Goal: Task Accomplishment & Management: Manage account settings

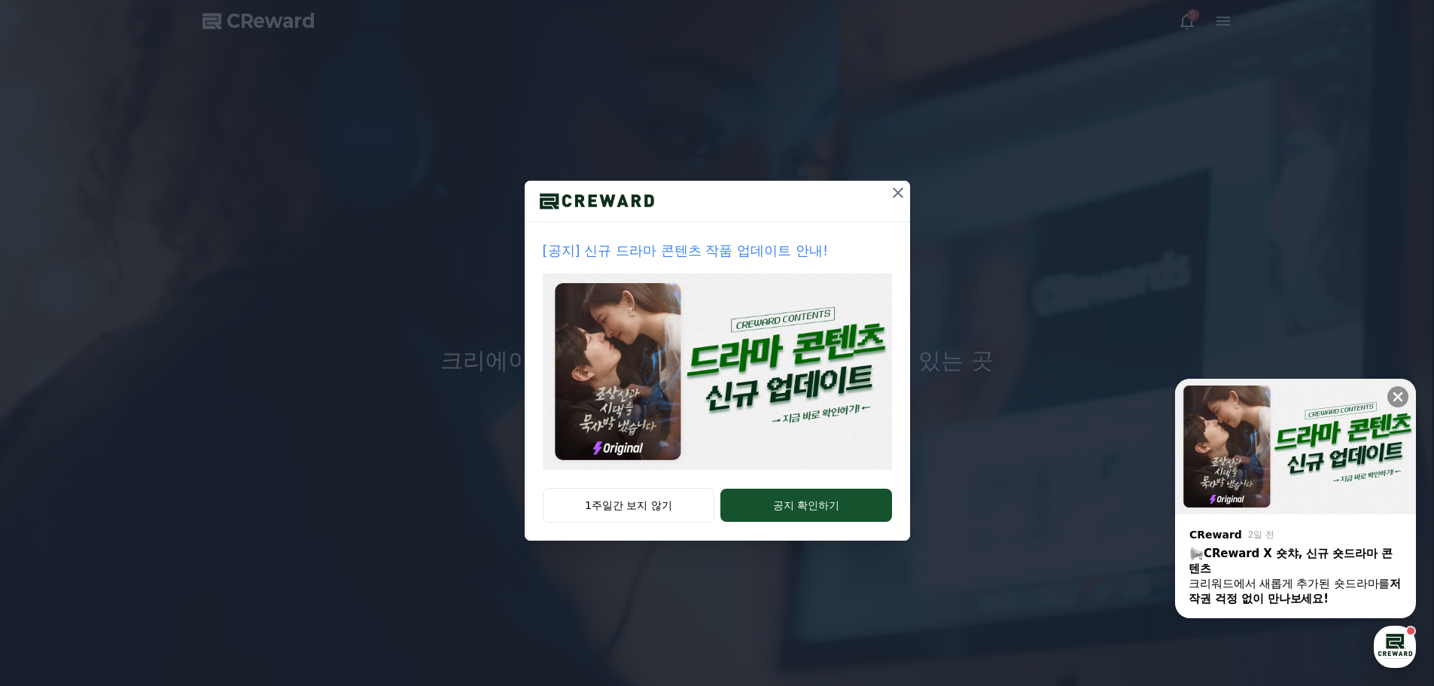
click at [902, 192] on icon at bounding box center [898, 193] width 18 height 18
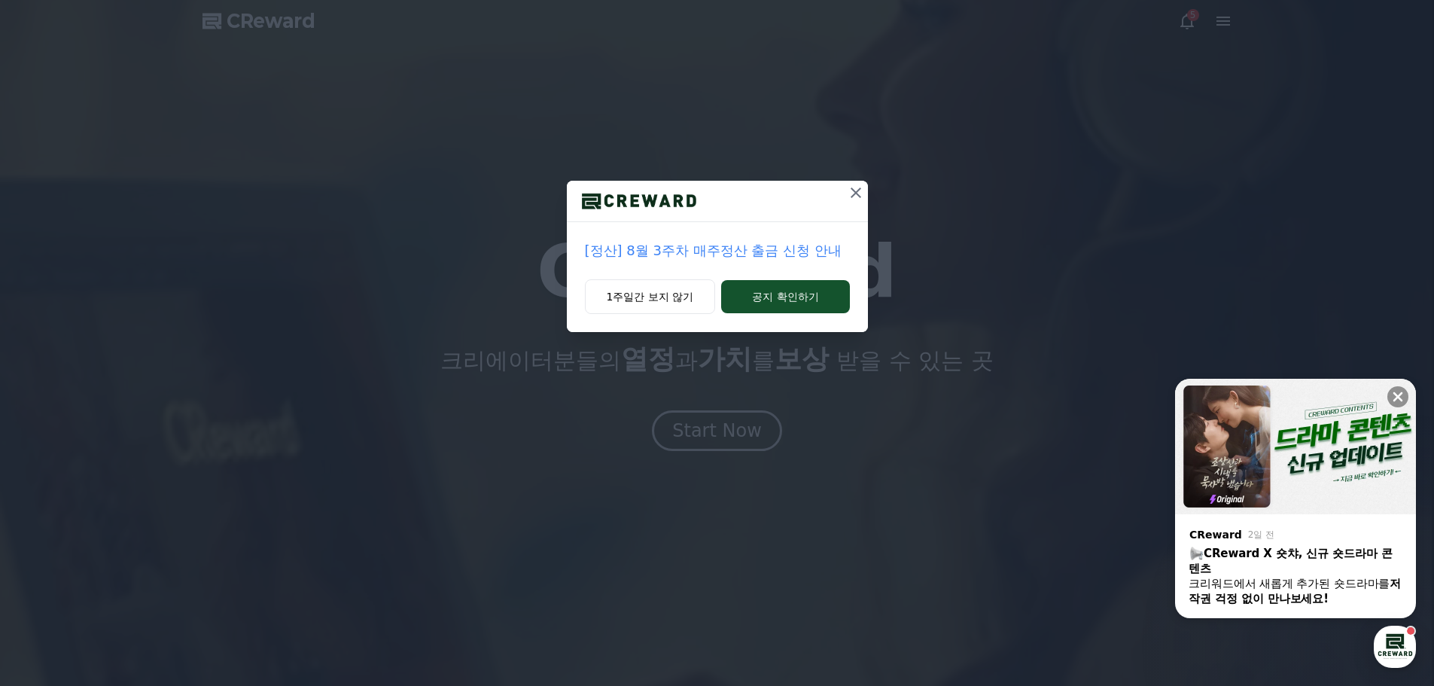
click at [856, 190] on icon at bounding box center [856, 193] width 18 height 18
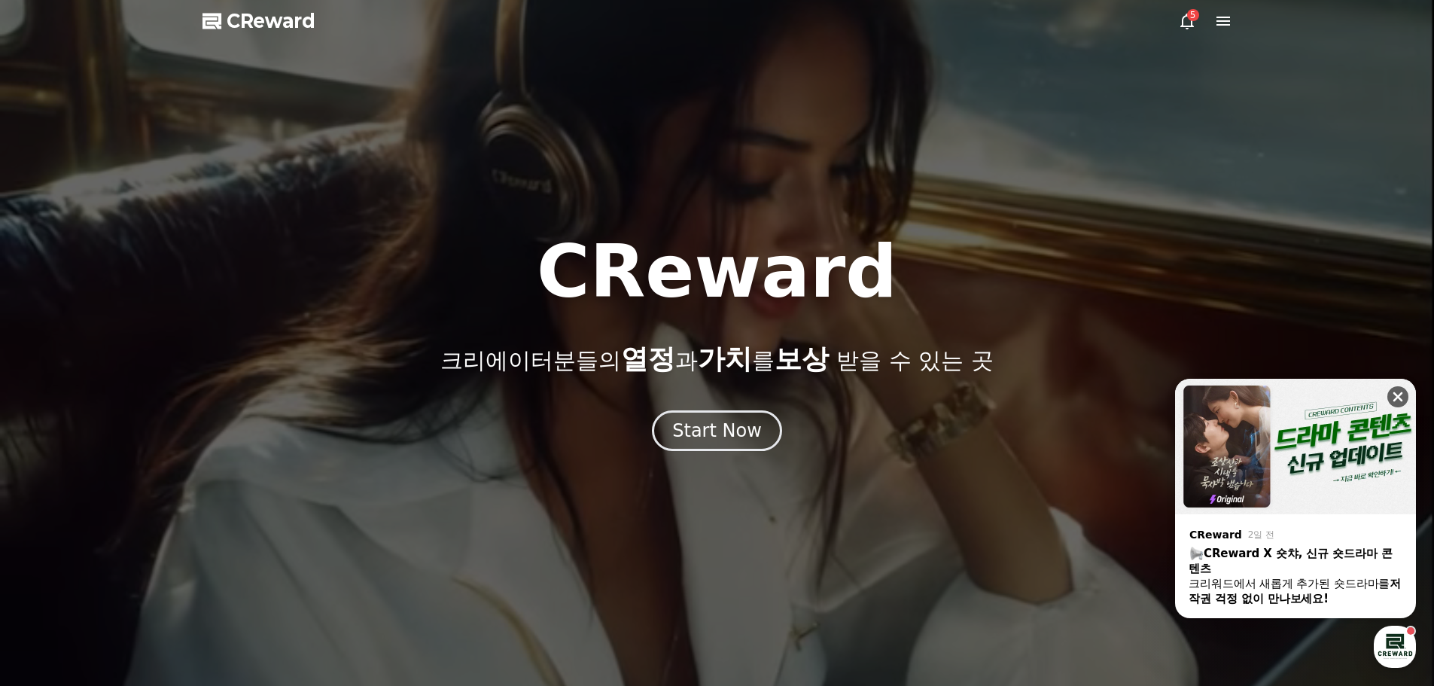
click at [1401, 396] on icon at bounding box center [1397, 396] width 15 height 15
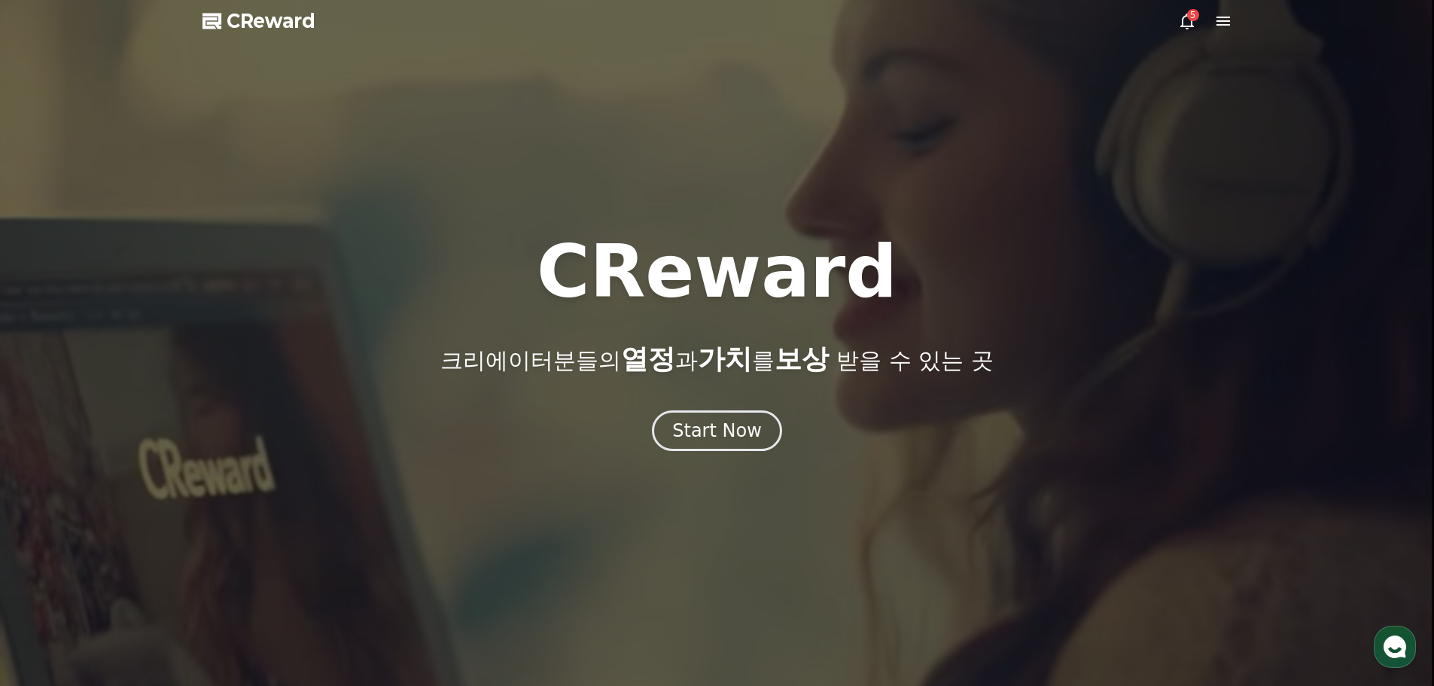
click at [1180, 14] on icon at bounding box center [1187, 21] width 18 height 18
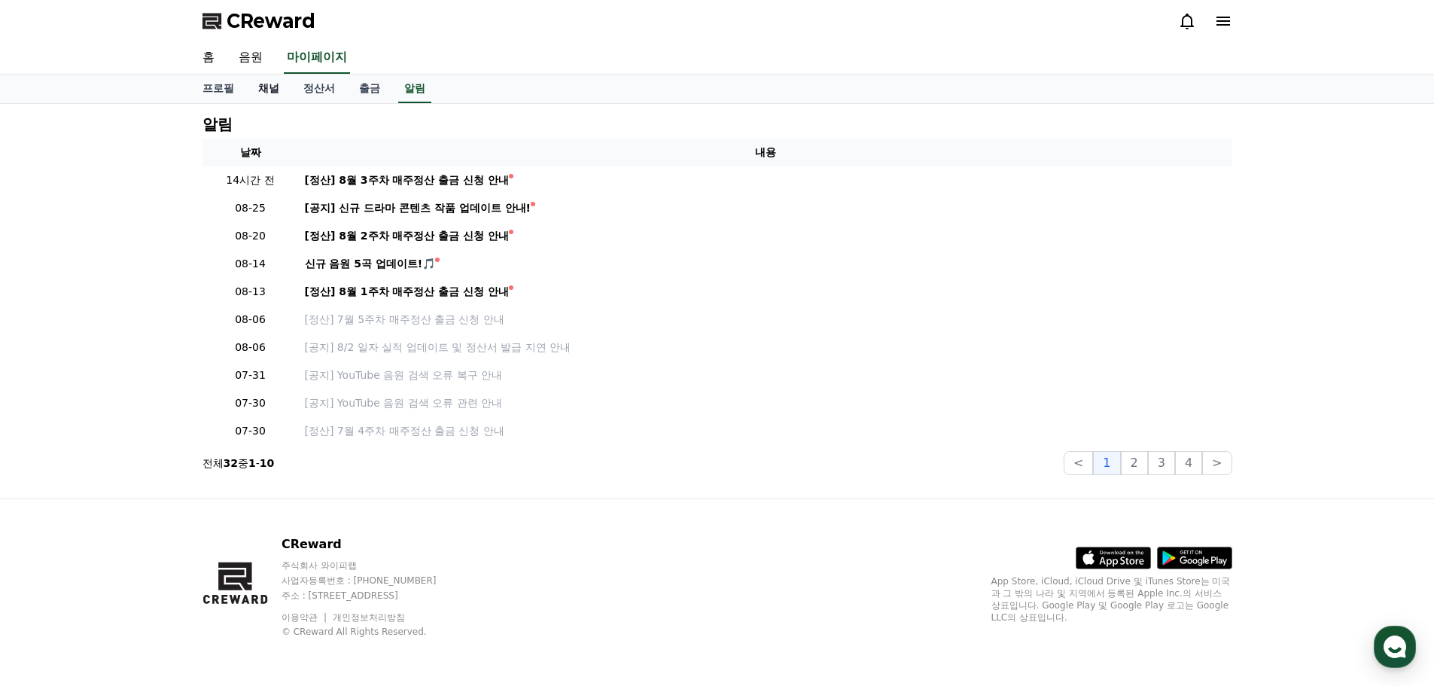
click at [269, 86] on link "채널" at bounding box center [268, 89] width 45 height 29
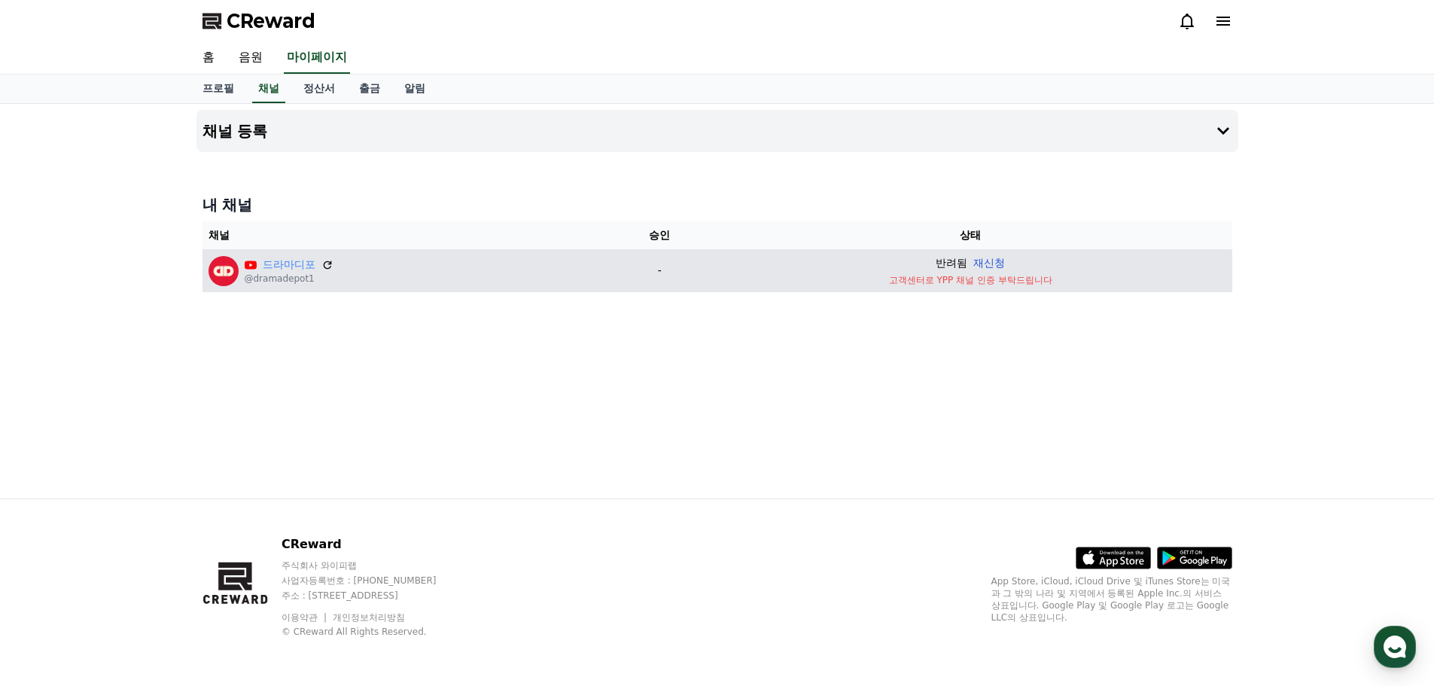
click at [997, 263] on button "재신청" at bounding box center [989, 263] width 32 height 16
click at [328, 260] on icon at bounding box center [328, 264] width 14 height 14
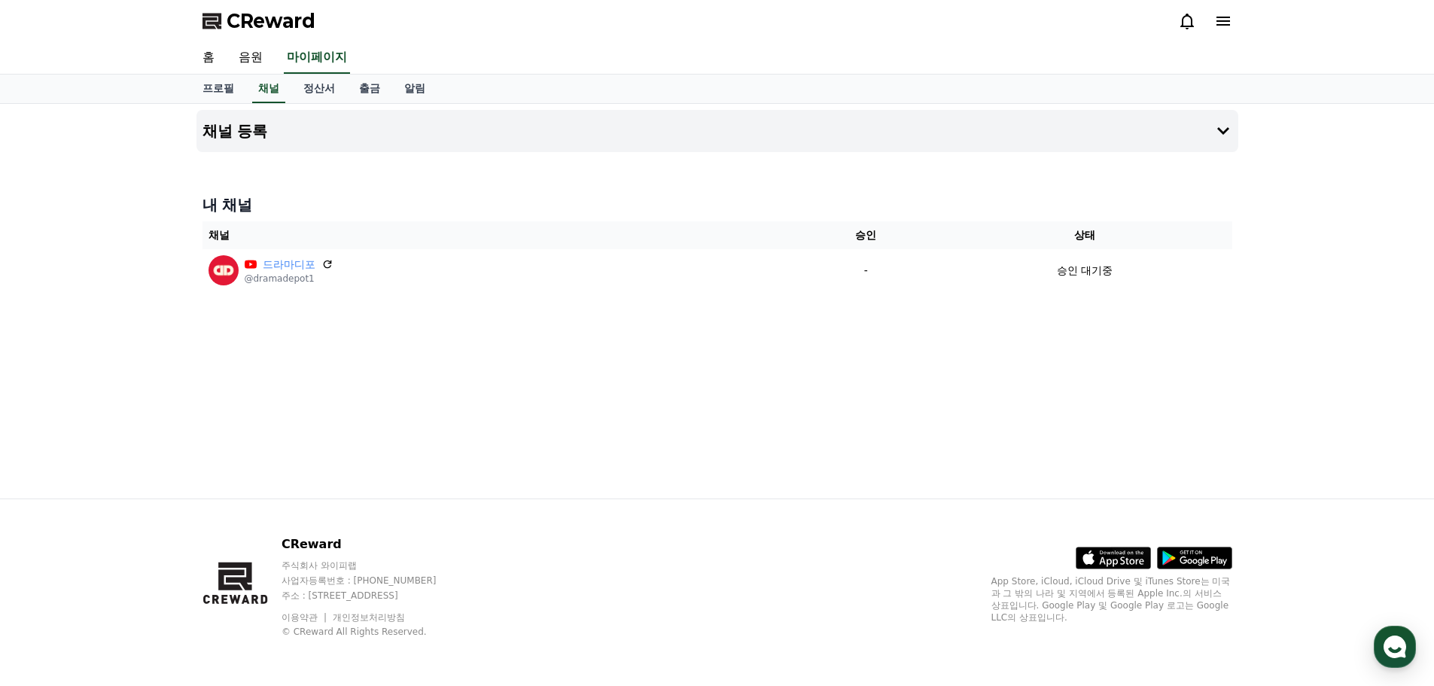
click at [285, 22] on span "CReward" at bounding box center [271, 21] width 89 height 24
